Goal: Register for event/course

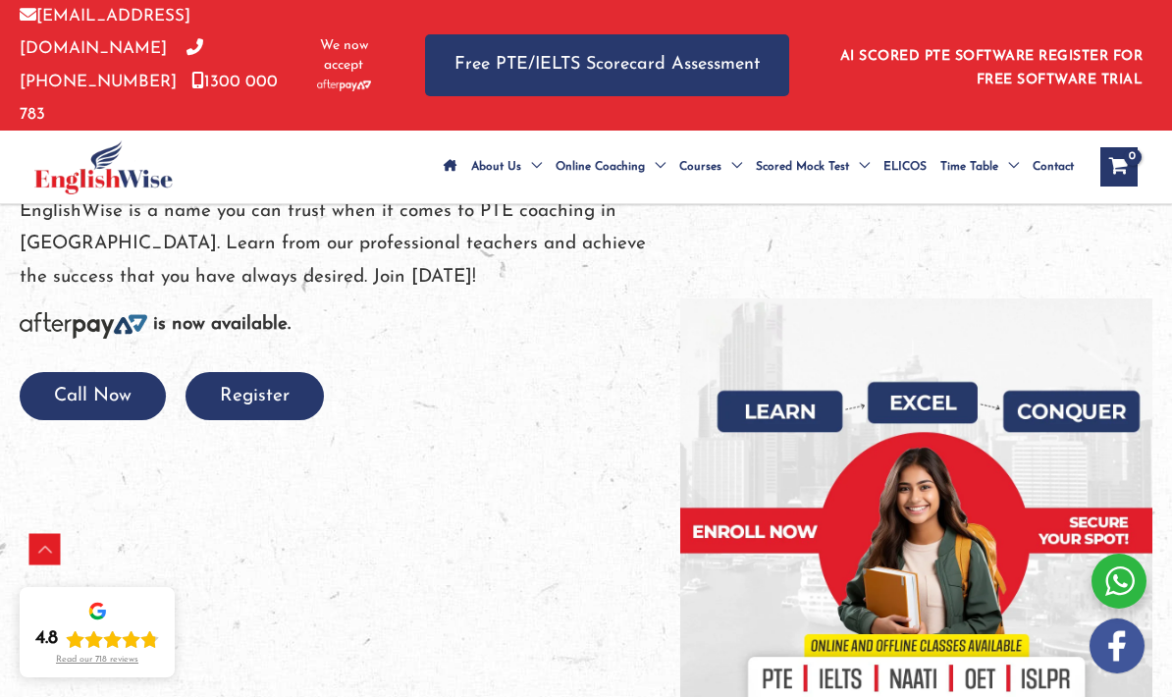
scroll to position [305, 0]
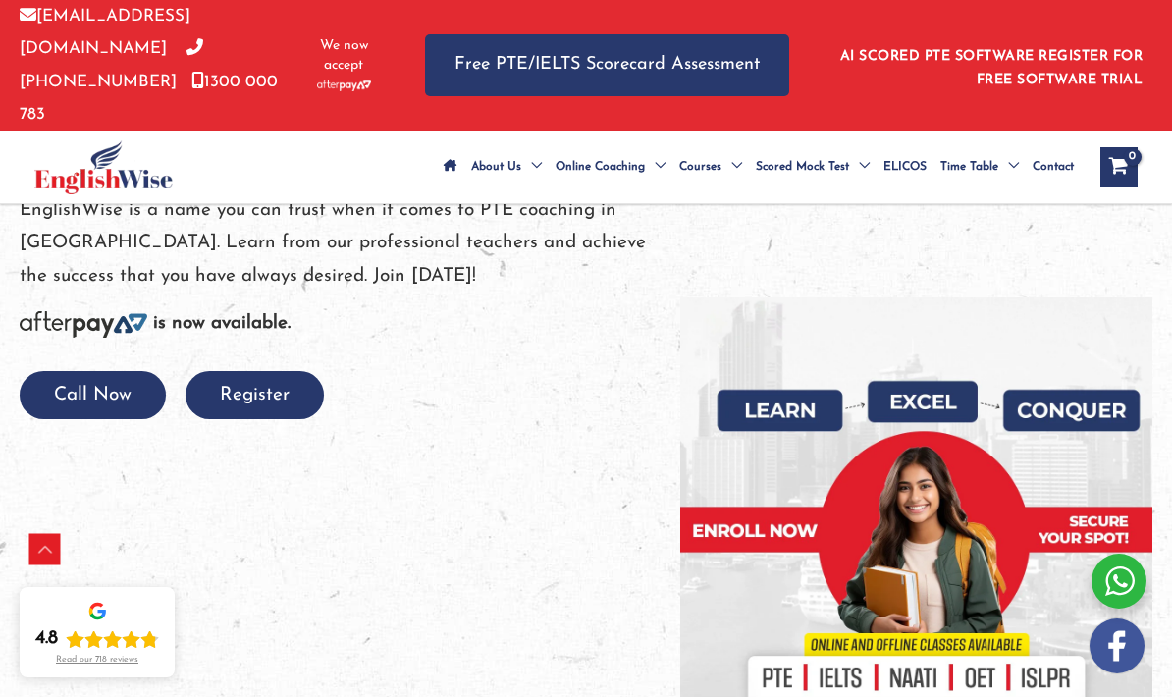
click at [1133, 609] on div at bounding box center [1119, 581] width 55 height 55
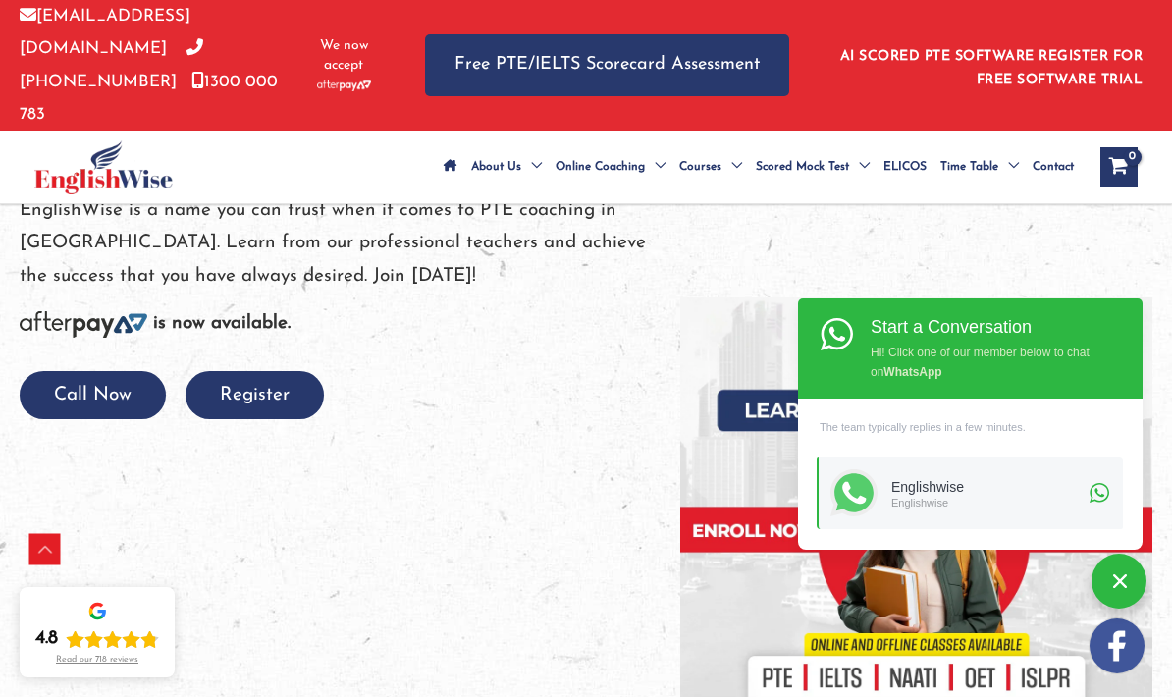
click at [1097, 529] on link "Englishwise Englishwise" at bounding box center [970, 493] width 306 height 72
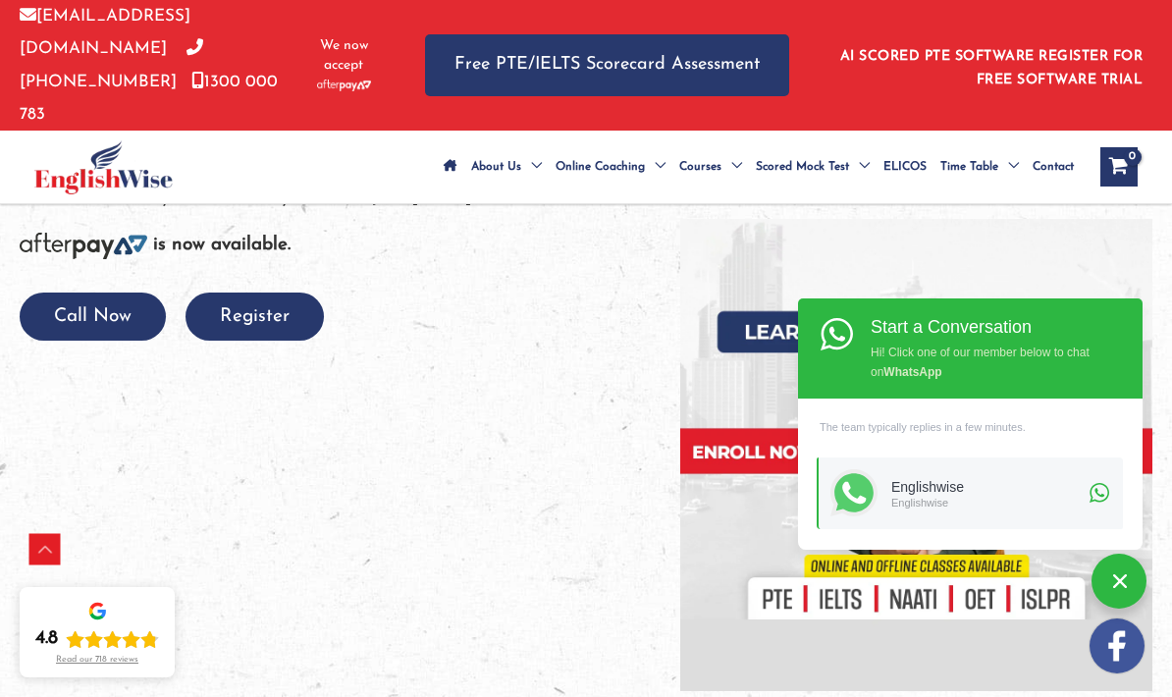
click at [957, 487] on div "Englishwise" at bounding box center [987, 487] width 192 height 17
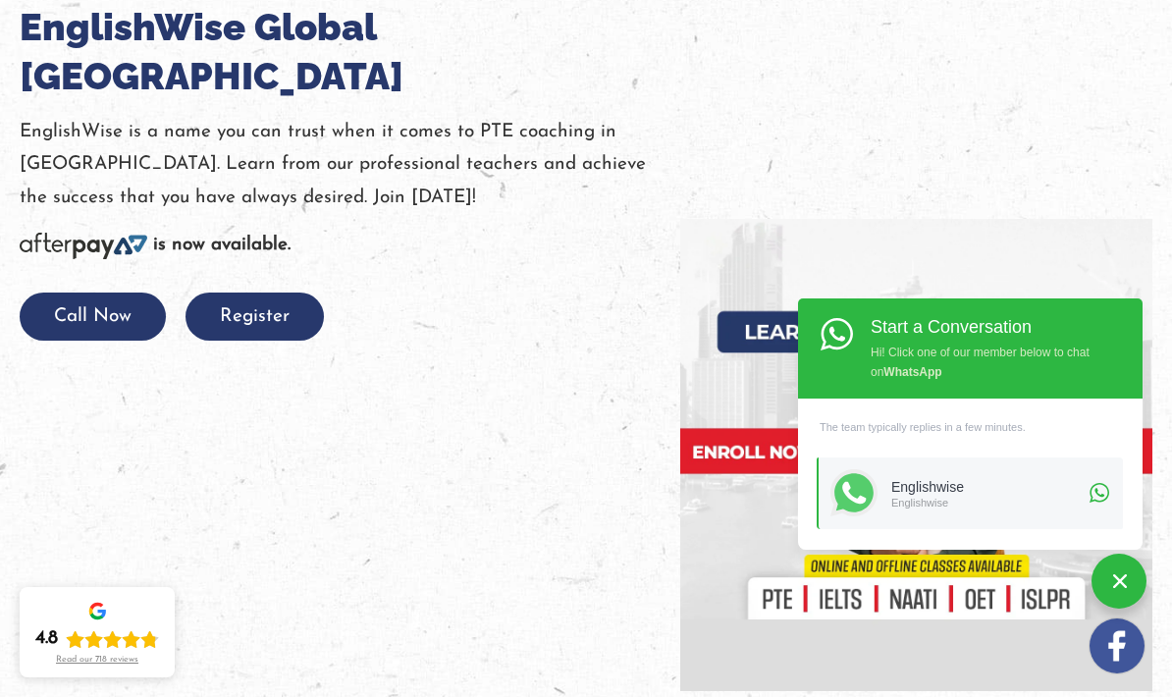
scroll to position [0, 0]
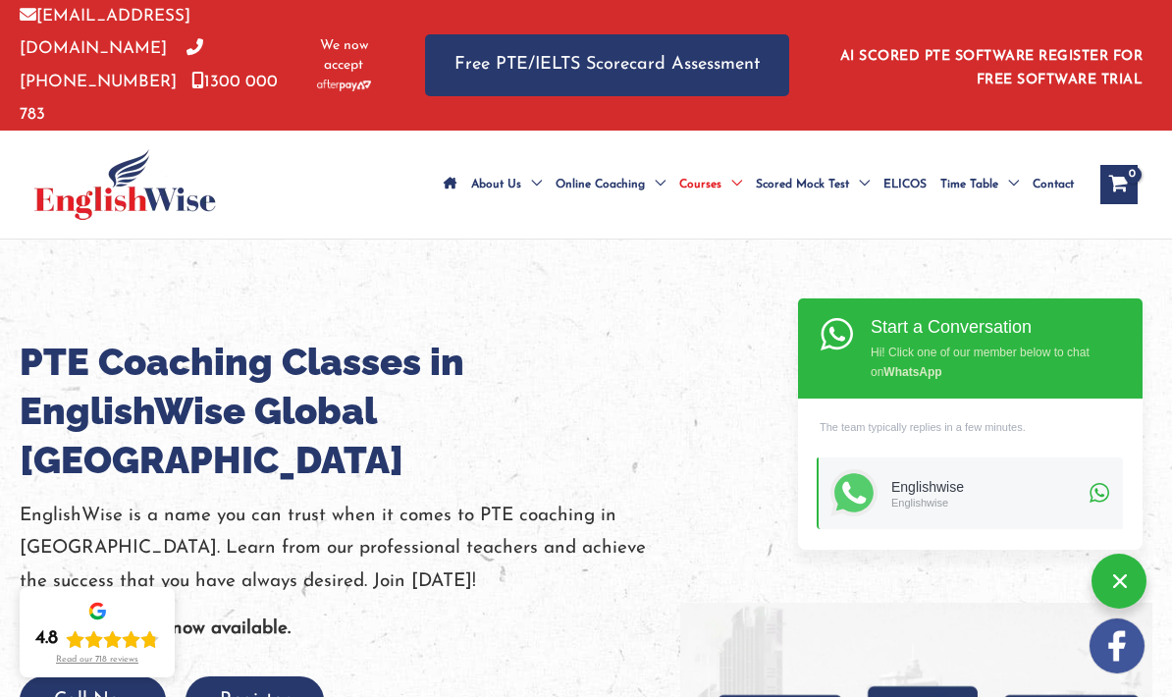
click at [855, 502] on icon at bounding box center [854, 493] width 24 height 23
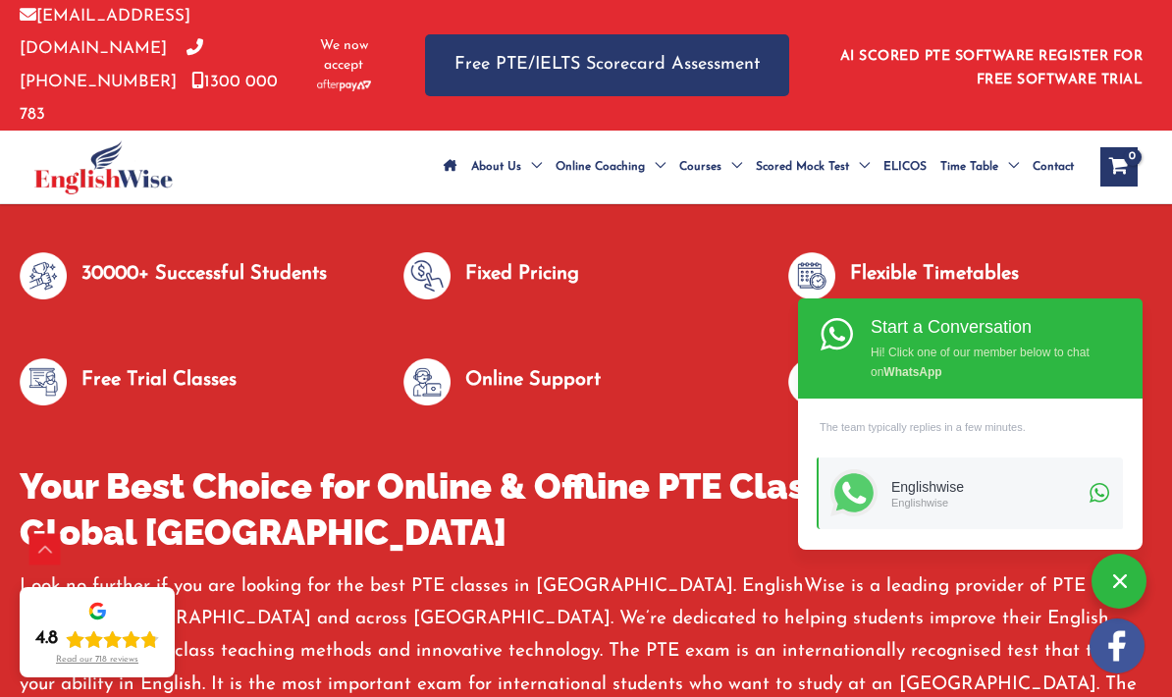
scroll to position [1004, 0]
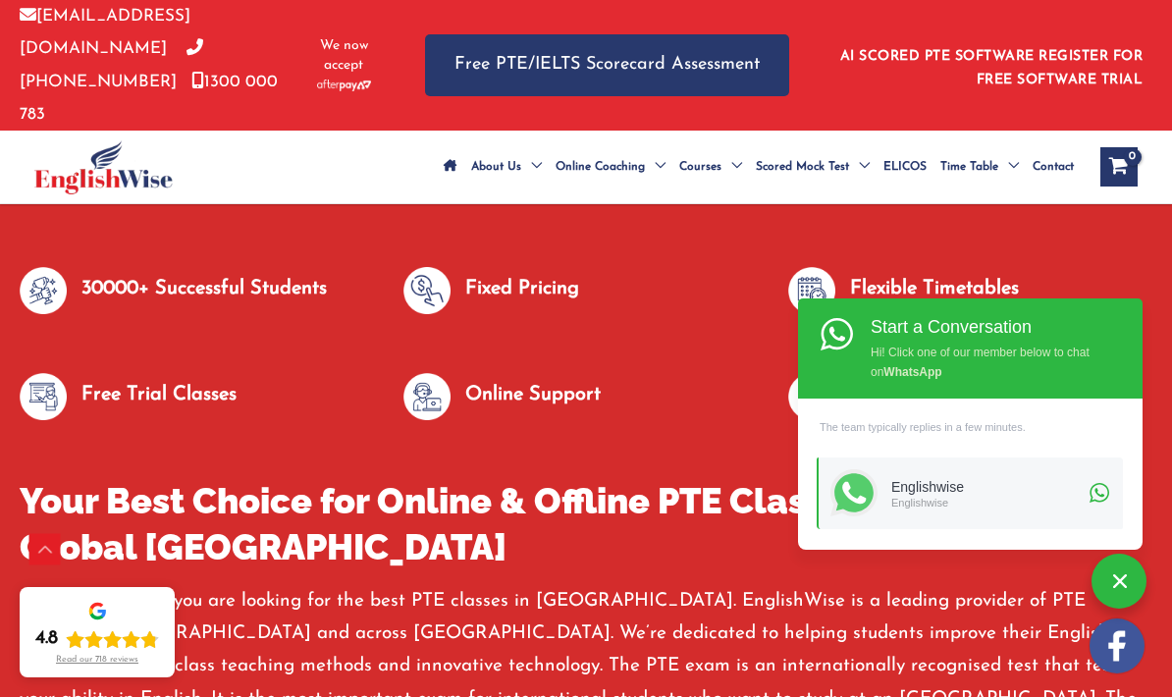
click at [418, 267] on img at bounding box center [426, 290] width 47 height 47
click at [440, 267] on img at bounding box center [426, 290] width 47 height 47
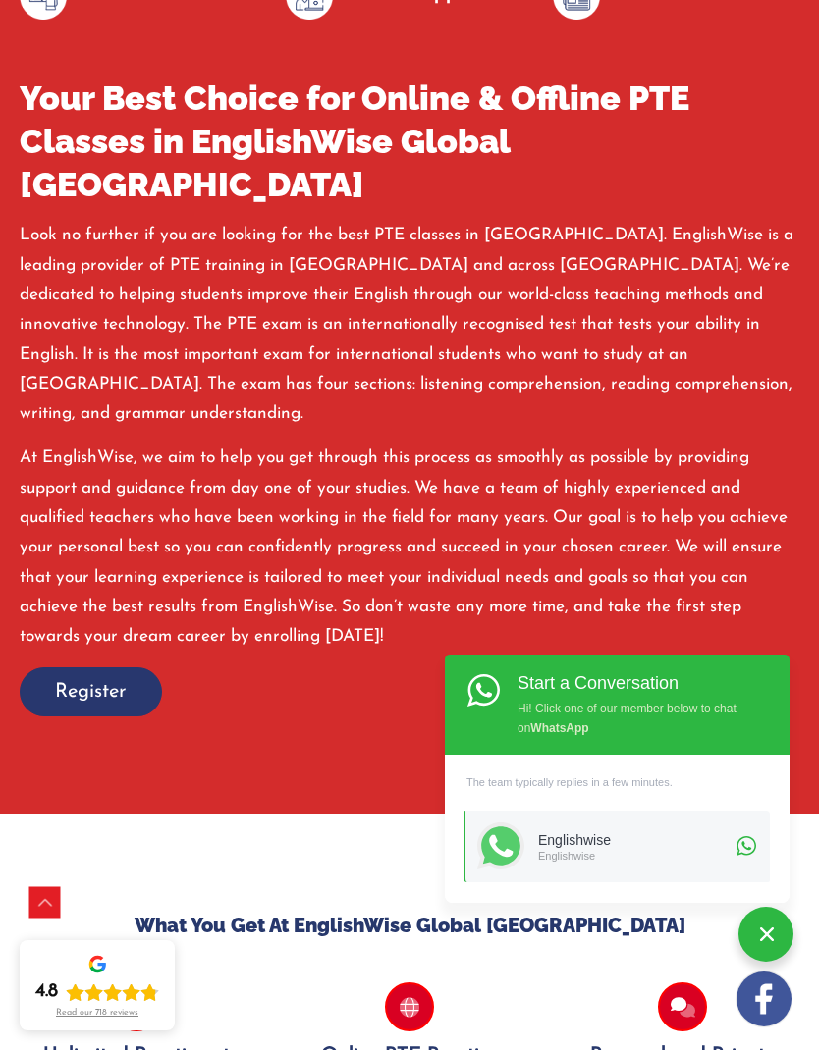
scroll to position [2208, 0]
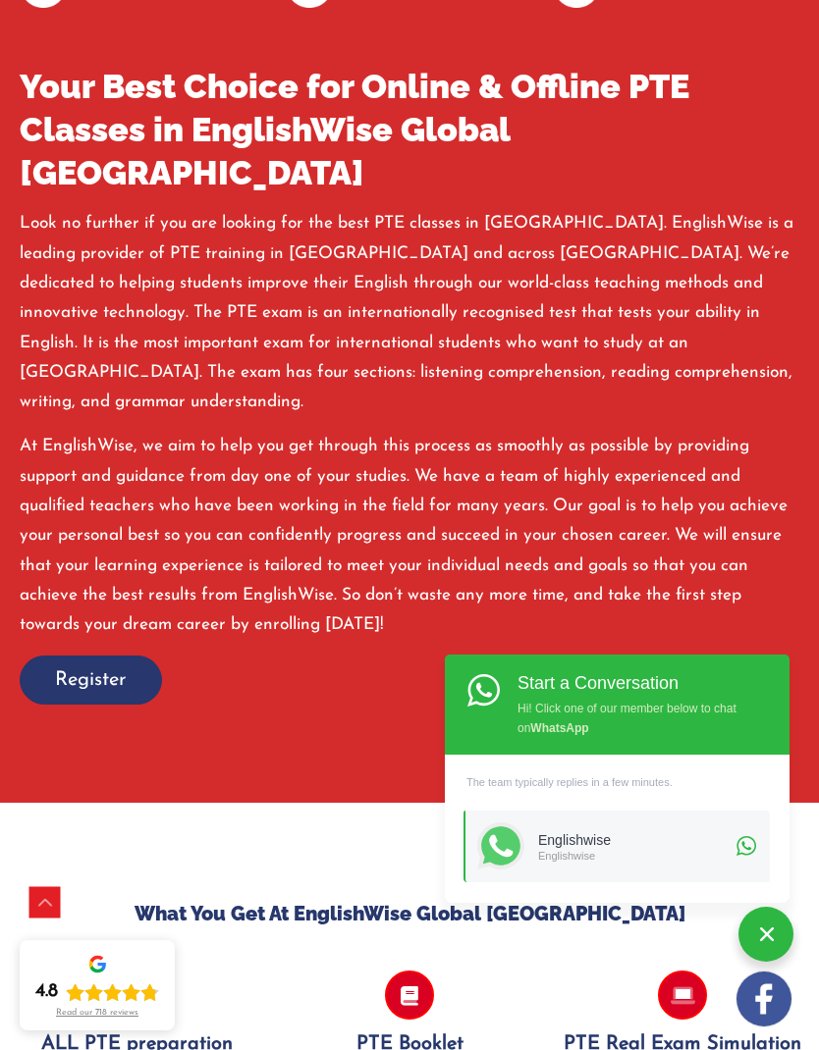
click at [84, 667] on span "Register" at bounding box center [91, 680] width 72 height 27
click at [75, 667] on span "Register" at bounding box center [91, 680] width 72 height 27
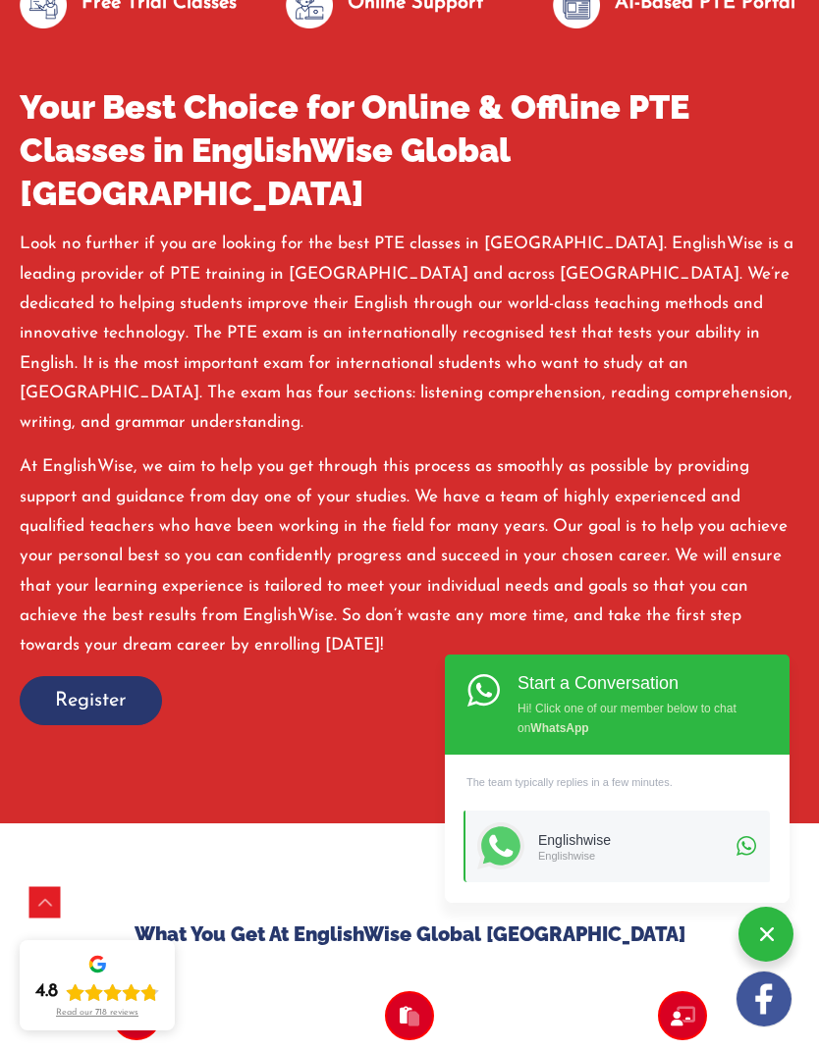
scroll to position [2176, 0]
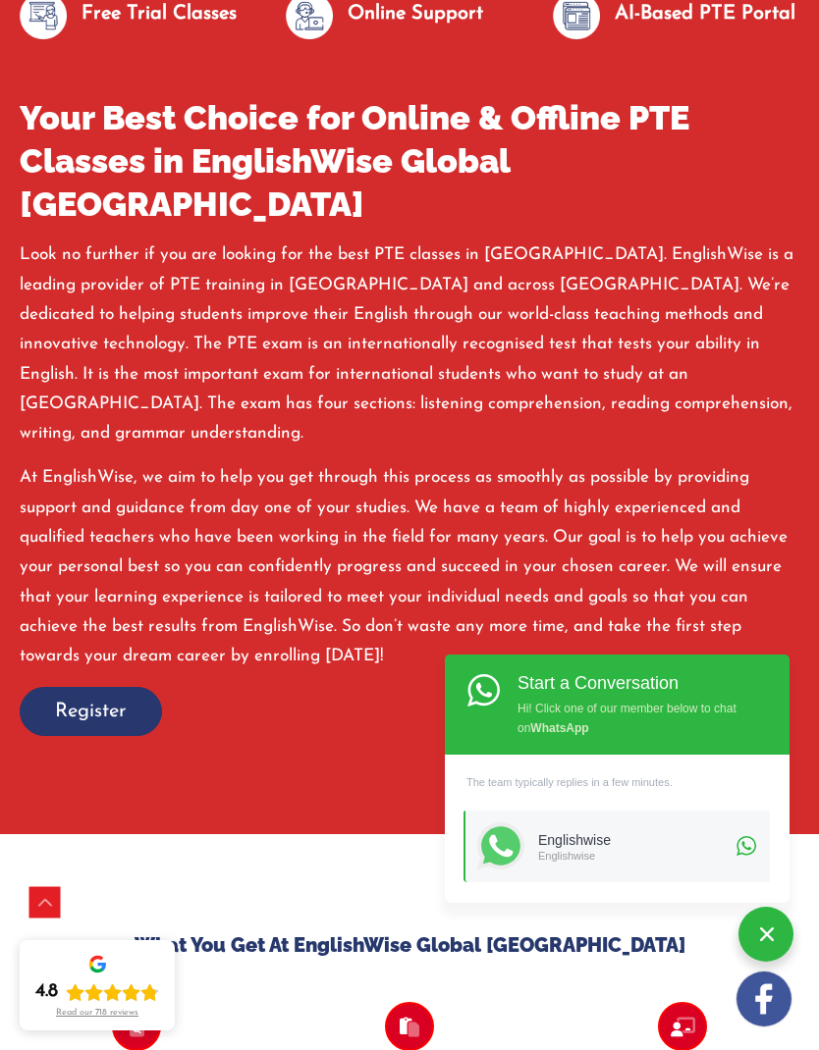
click at [110, 696] on span "Register" at bounding box center [91, 711] width 72 height 27
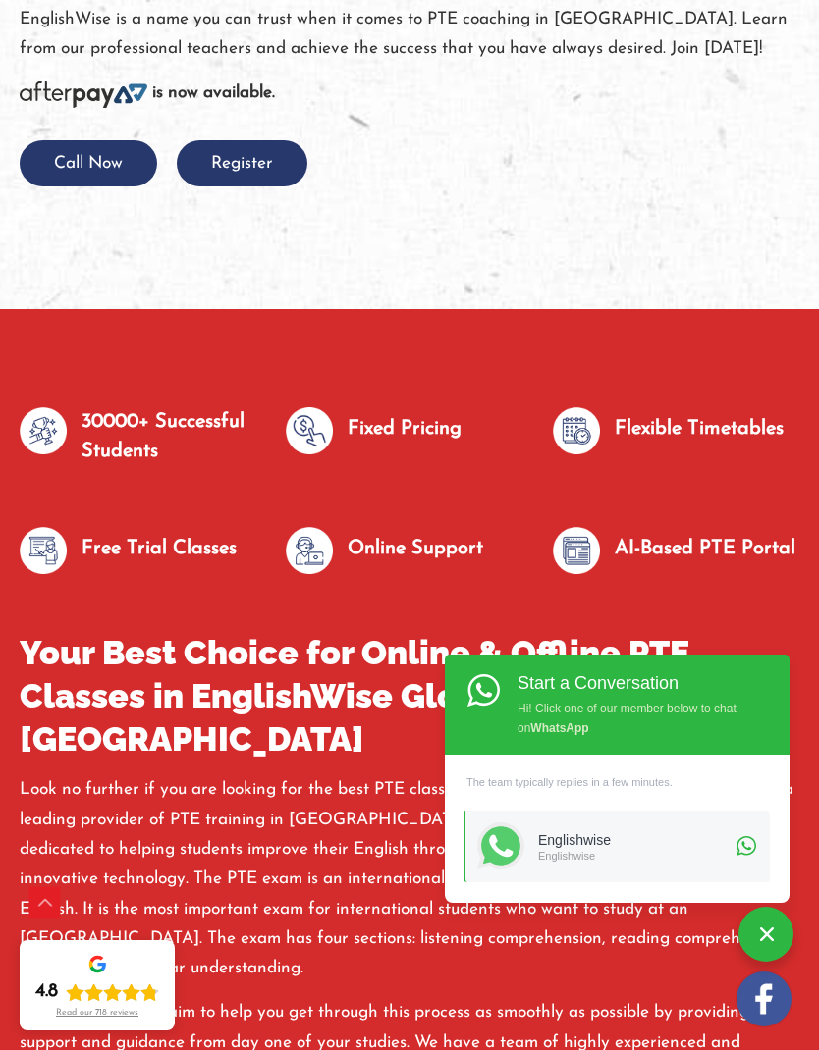
scroll to position [1608, 0]
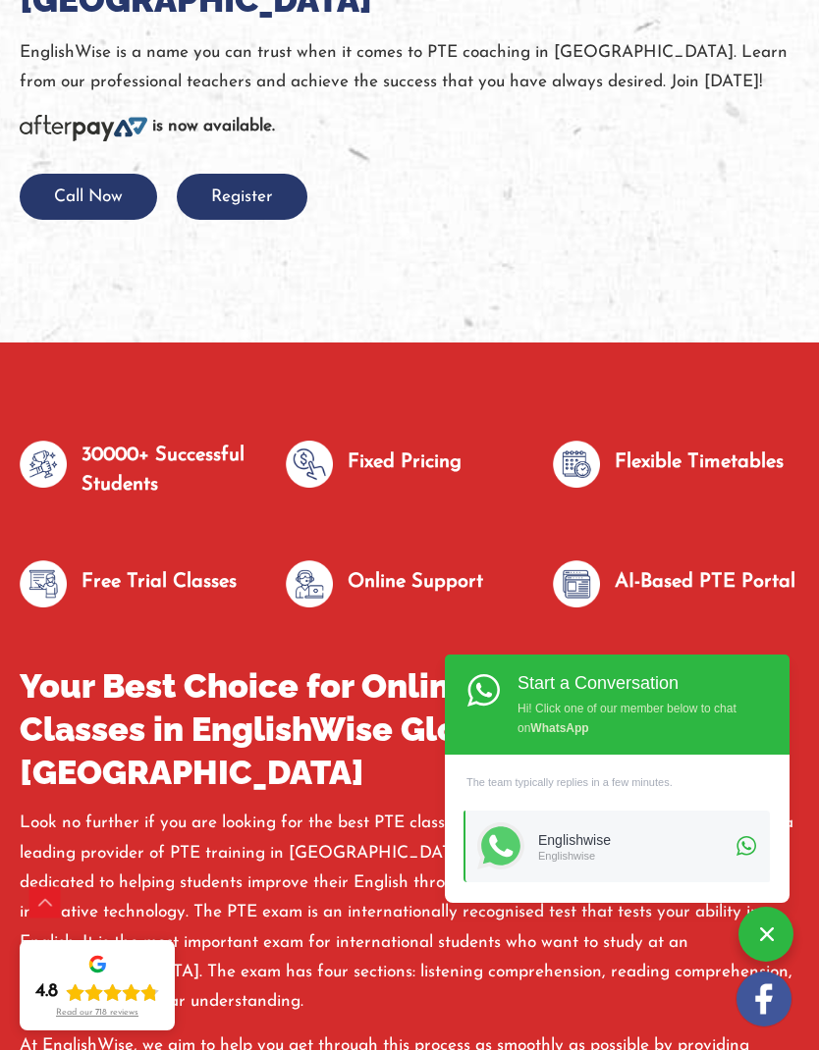
click at [267, 206] on button "Register" at bounding box center [242, 197] width 131 height 46
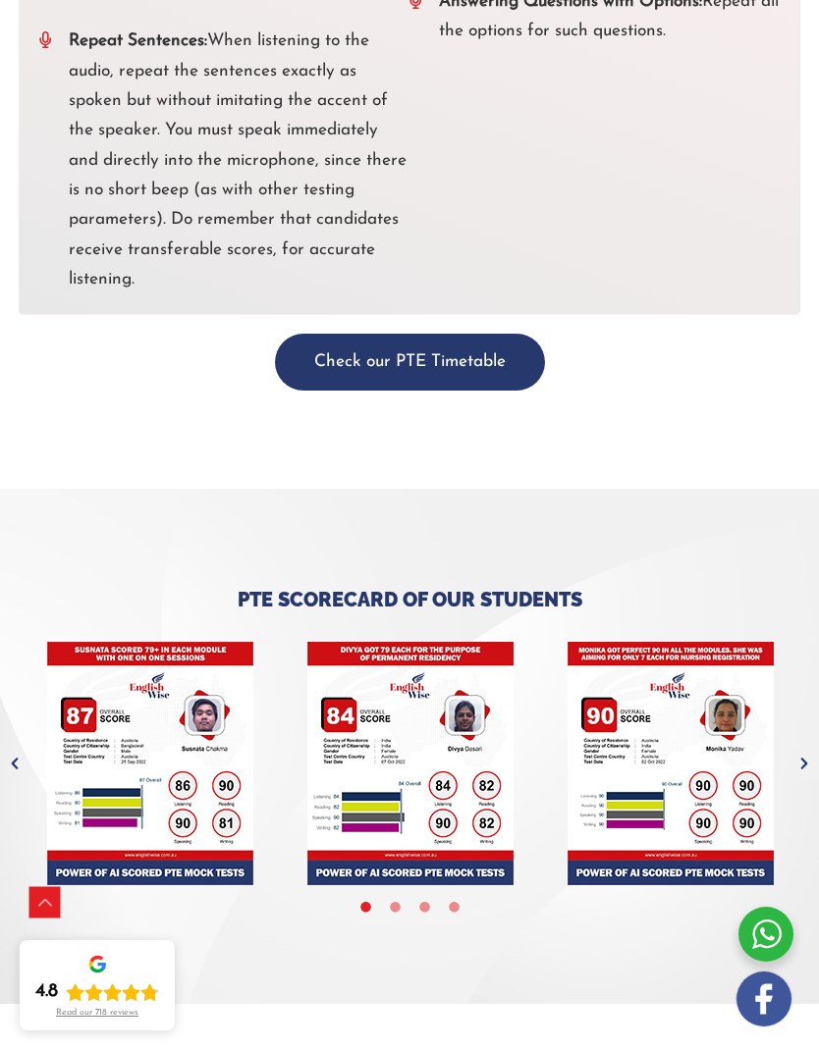
scroll to position [8275, 0]
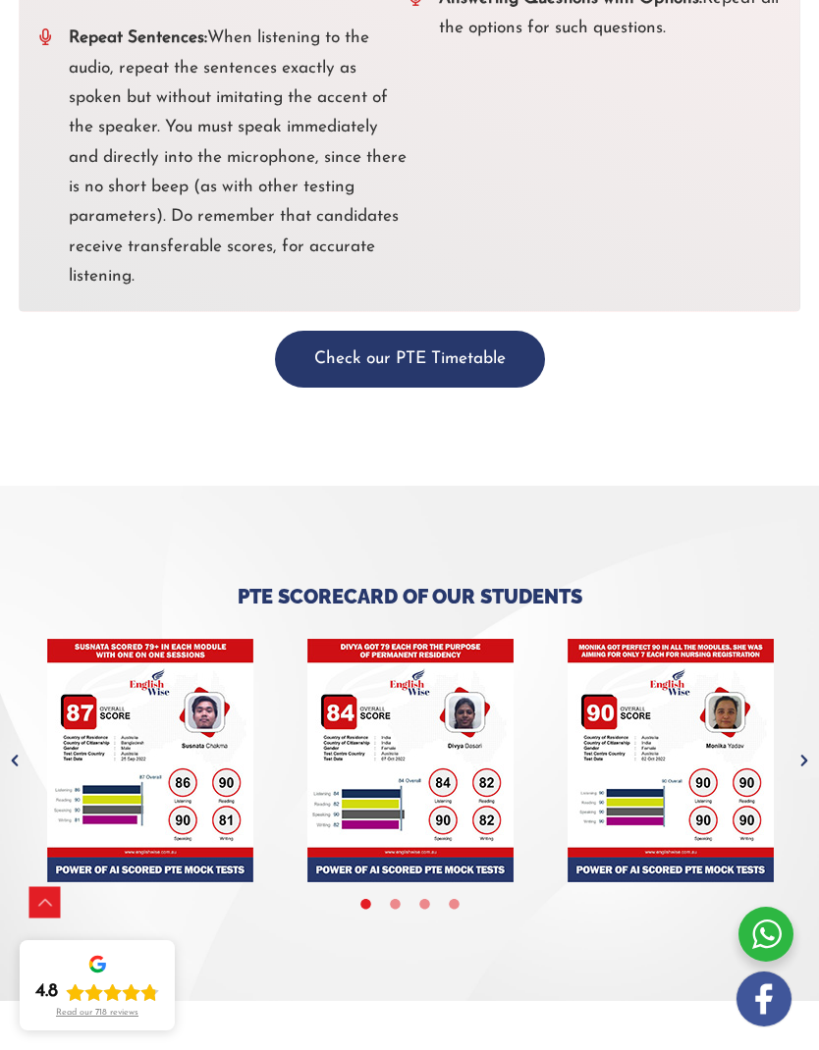
click at [153, 750] on img "tracker" at bounding box center [150, 760] width 206 height 243
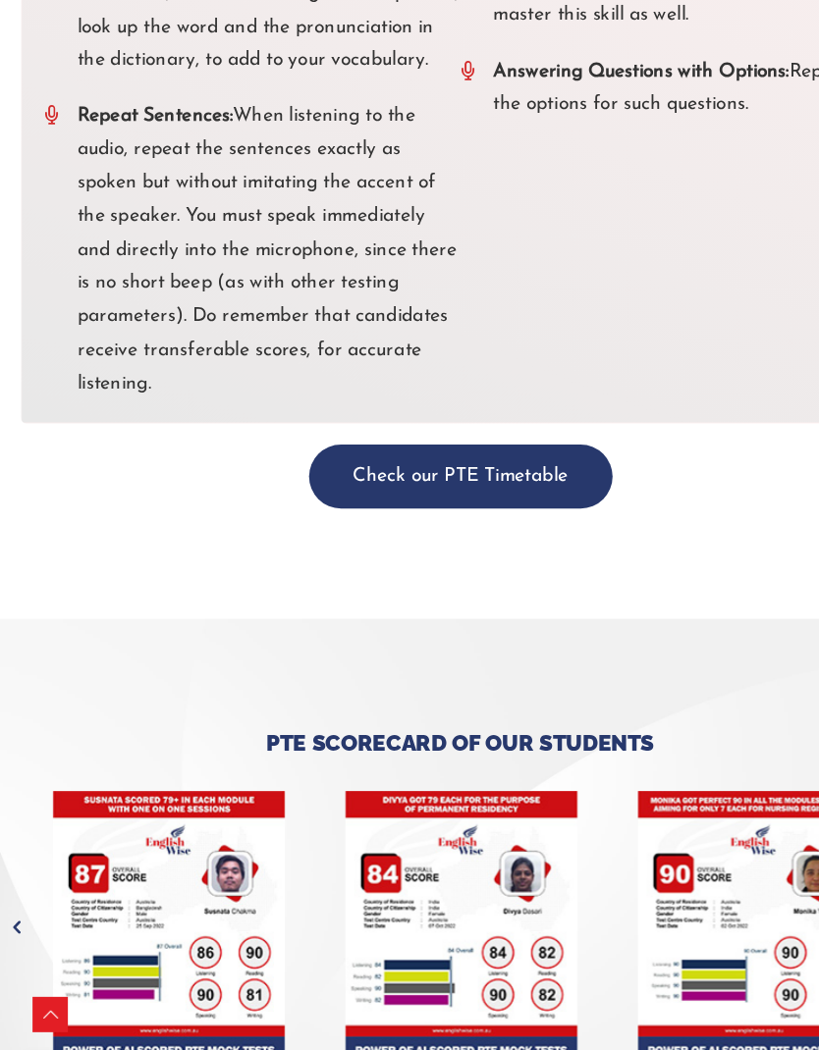
scroll to position [8199, 0]
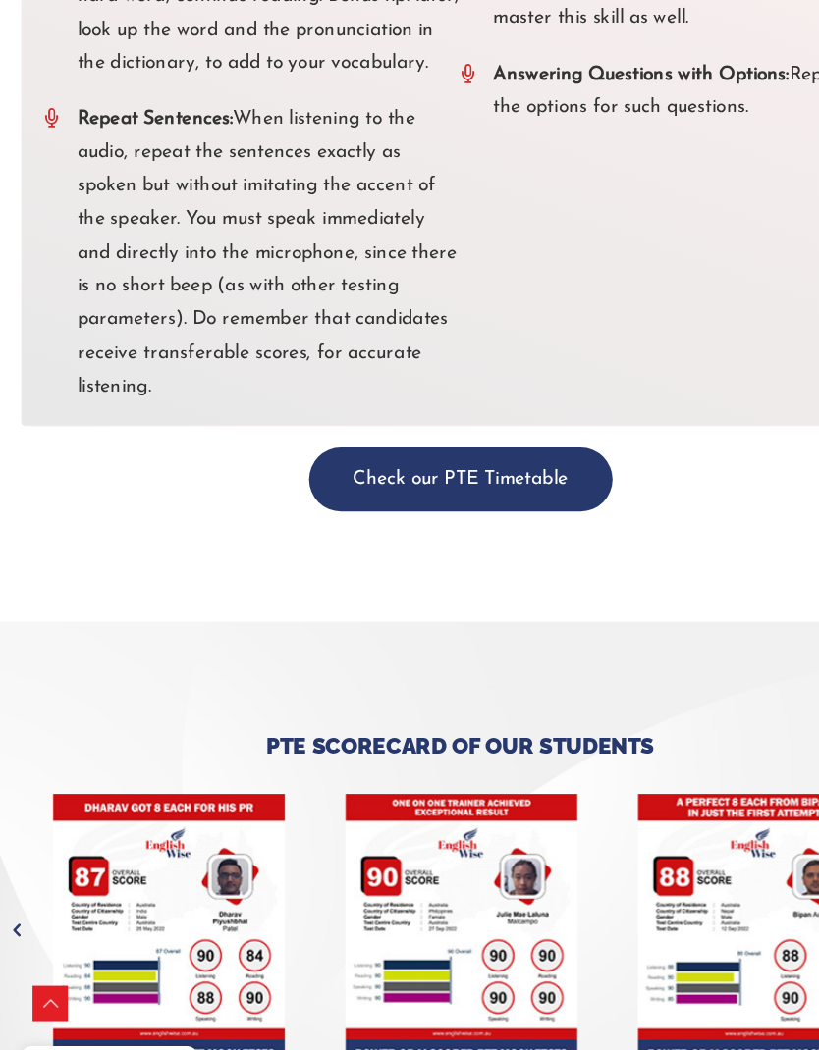
click at [453, 803] on img "tracker" at bounding box center [410, 837] width 206 height 243
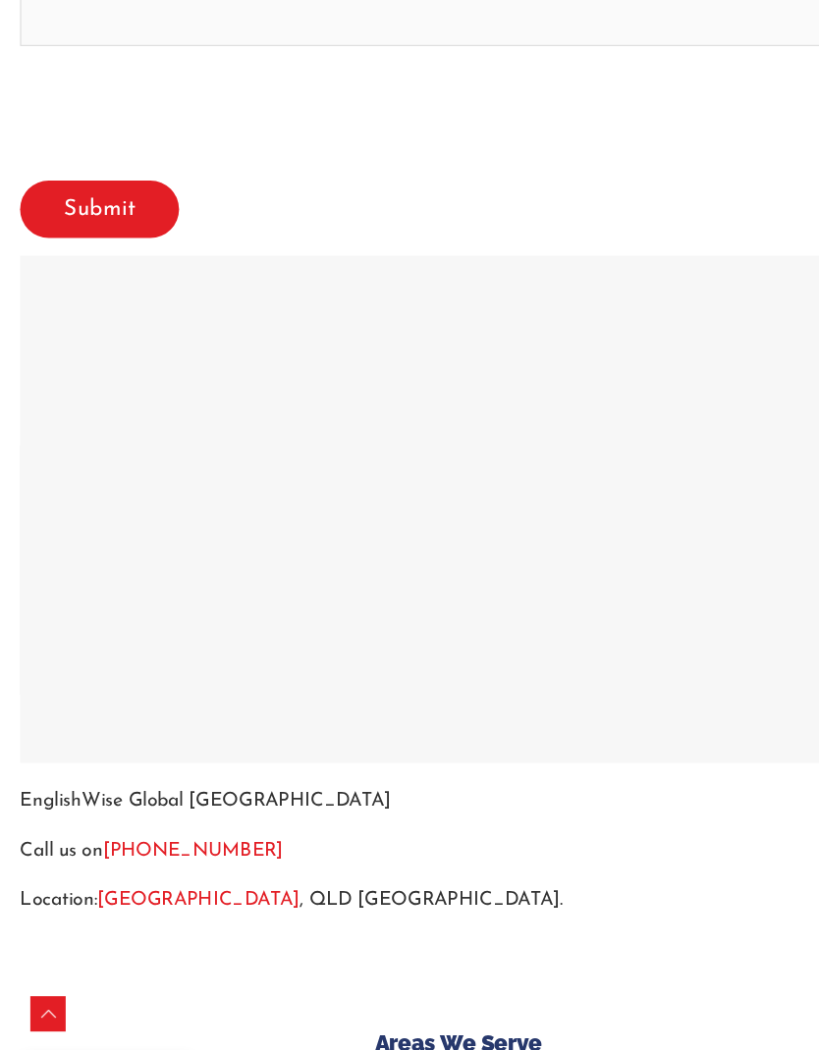
scroll to position [9763, 0]
